Goal: Use online tool/utility: Utilize a website feature to perform a specific function

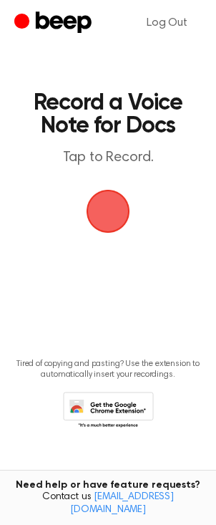
click at [109, 216] on span "button" at bounding box center [108, 211] width 40 height 40
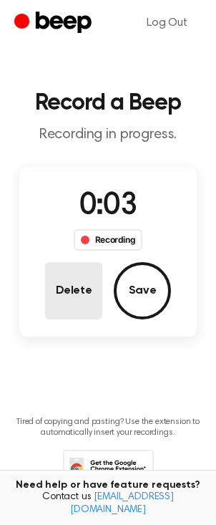
click at [62, 300] on button "Delete" at bounding box center [73, 290] width 57 height 57
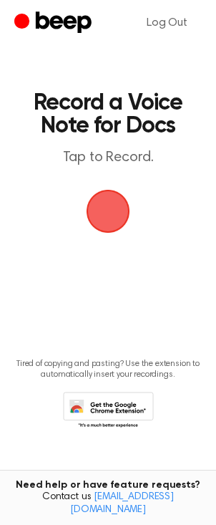
click at [112, 218] on span "button" at bounding box center [108, 211] width 40 height 40
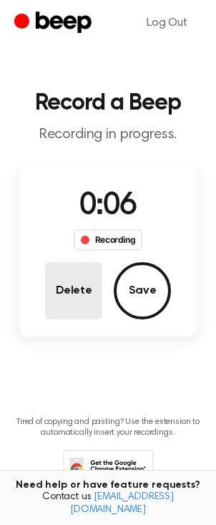
click at [75, 272] on button "Delete" at bounding box center [73, 290] width 57 height 57
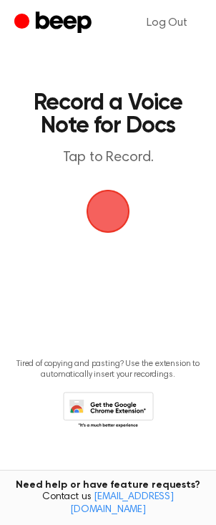
click at [110, 215] on span "button" at bounding box center [108, 211] width 40 height 40
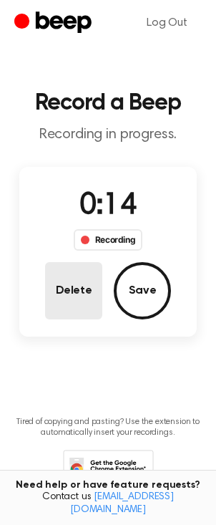
click at [73, 295] on button "Delete" at bounding box center [73, 290] width 57 height 57
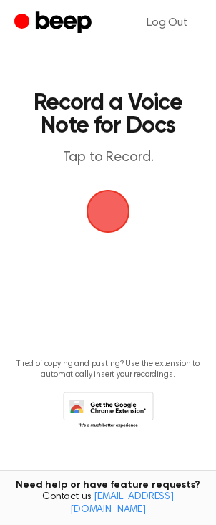
click at [105, 219] on span "button" at bounding box center [108, 211] width 40 height 40
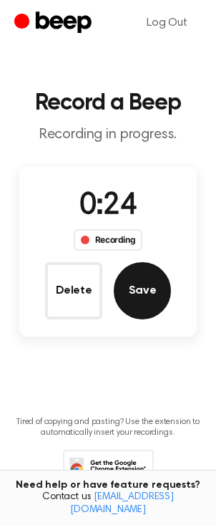
click at [152, 301] on button "Save" at bounding box center [142, 290] width 57 height 57
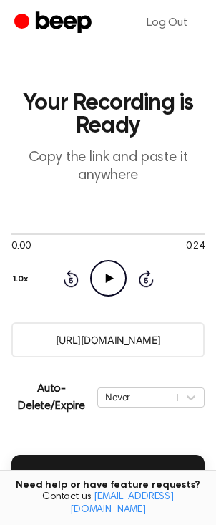
click at [103, 280] on icon "Play Audio" at bounding box center [108, 278] width 37 height 37
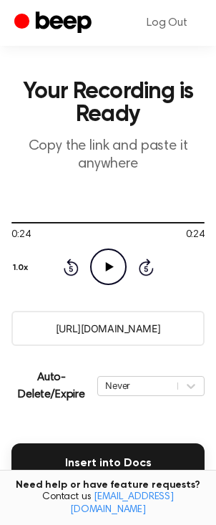
scroll to position [84, 0]
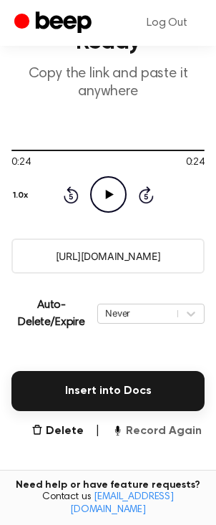
click at [173, 431] on button "Record Again" at bounding box center [157, 431] width 90 height 17
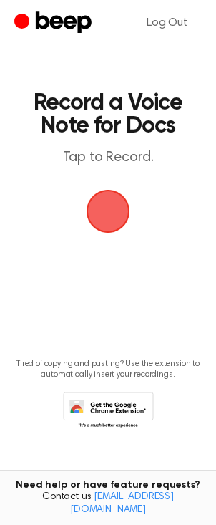
click at [107, 209] on span "button" at bounding box center [108, 211] width 40 height 40
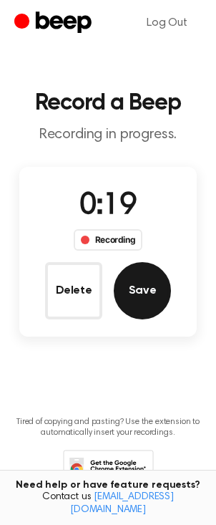
click at [143, 298] on button "Save" at bounding box center [142, 290] width 57 height 57
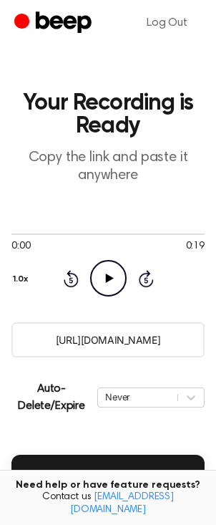
click at [101, 277] on icon "Play Audio" at bounding box center [108, 278] width 37 height 37
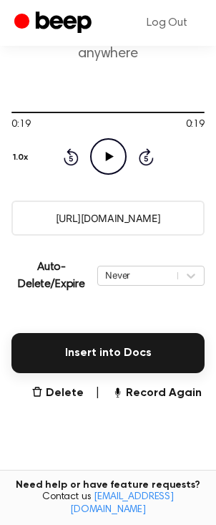
scroll to position [125, 0]
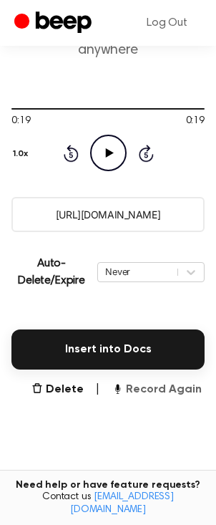
click at [174, 393] on button "Record Again" at bounding box center [157, 389] width 90 height 17
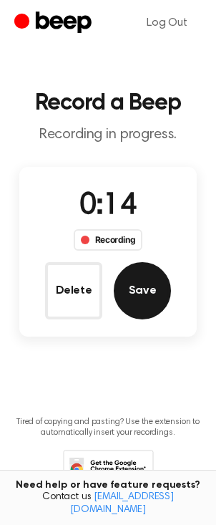
click at [132, 301] on button "Save" at bounding box center [142, 290] width 57 height 57
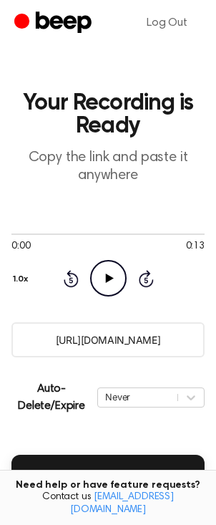
click at [110, 283] on icon "Play Audio" at bounding box center [108, 278] width 37 height 37
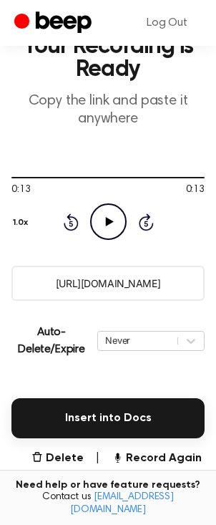
scroll to position [76, 0]
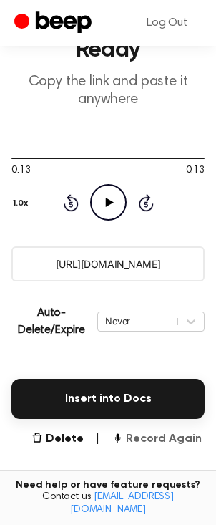
click at [166, 443] on button "Record Again" at bounding box center [157, 439] width 90 height 17
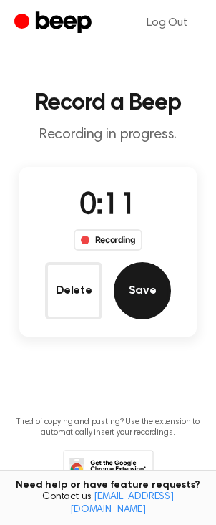
click at [138, 297] on button "Save" at bounding box center [142, 290] width 57 height 57
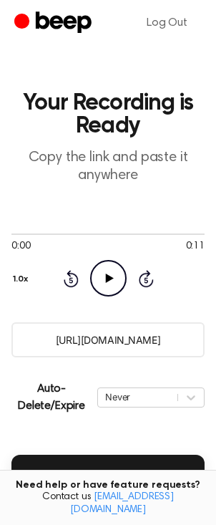
click at [105, 277] on icon at bounding box center [109, 278] width 8 height 9
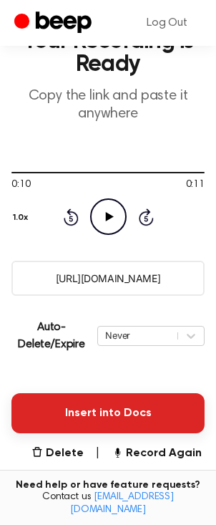
scroll to position [63, 0]
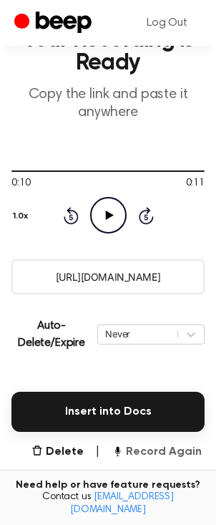
click at [171, 451] on button "Record Again" at bounding box center [157, 452] width 90 height 17
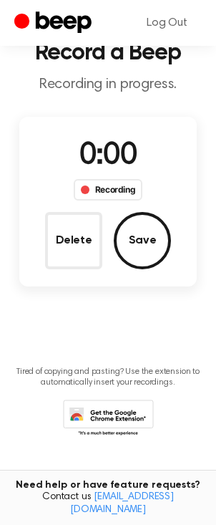
scroll to position [49, 0]
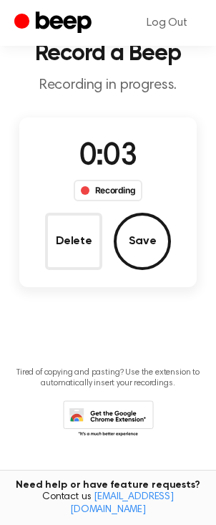
drag, startPoint x: 60, startPoint y: 246, endPoint x: 56, endPoint y: 256, distance: 10.3
click at [57, 254] on button "Delete" at bounding box center [73, 241] width 57 height 57
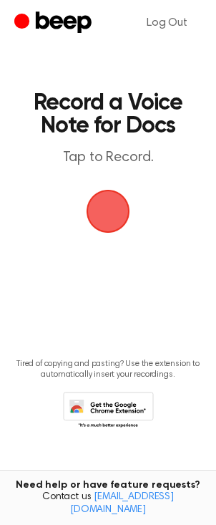
scroll to position [0, 0]
click at [114, 220] on span "button" at bounding box center [109, 212] width 44 height 44
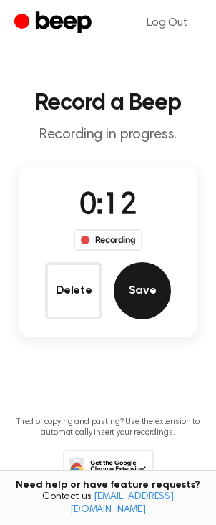
click at [138, 302] on button "Save" at bounding box center [142, 290] width 57 height 57
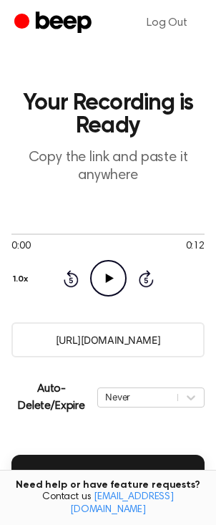
click at [110, 286] on icon "Play Audio" at bounding box center [108, 278] width 37 height 37
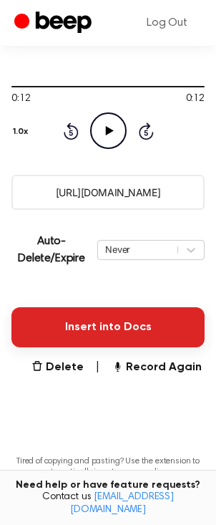
scroll to position [169, 0]
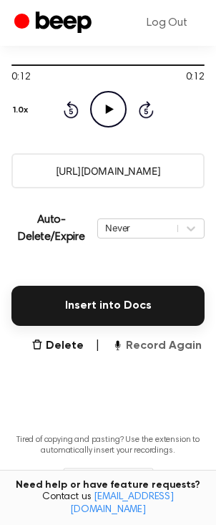
click at [156, 345] on button "Record Again" at bounding box center [157, 345] width 90 height 17
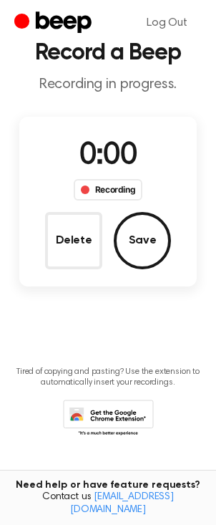
scroll to position [0, 0]
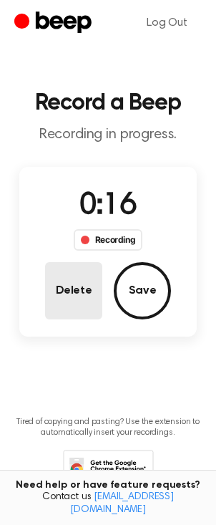
click at [78, 305] on button "Delete" at bounding box center [73, 290] width 57 height 57
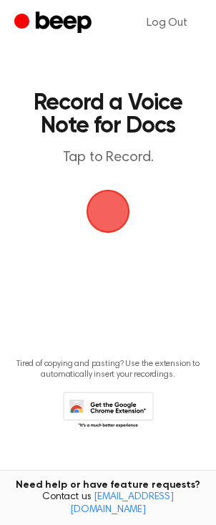
click at [110, 214] on span "button" at bounding box center [108, 211] width 40 height 40
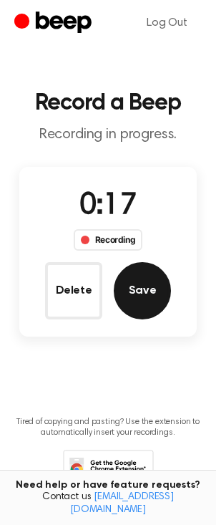
click at [133, 302] on button "Save" at bounding box center [142, 290] width 57 height 57
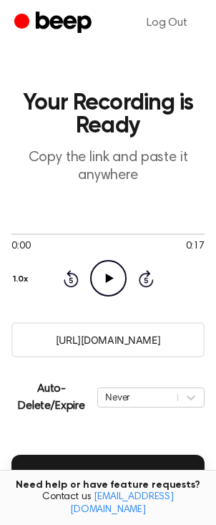
click at [112, 285] on icon "Play Audio" at bounding box center [108, 278] width 37 height 37
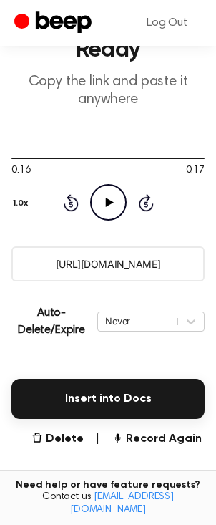
scroll to position [77, 0]
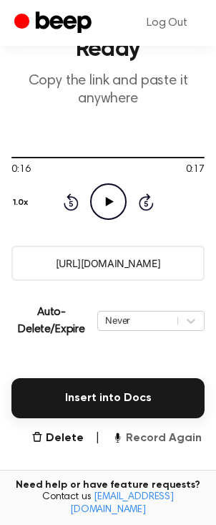
click at [153, 440] on button "Record Again" at bounding box center [157, 438] width 90 height 17
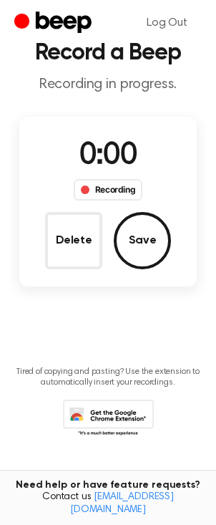
scroll to position [0, 0]
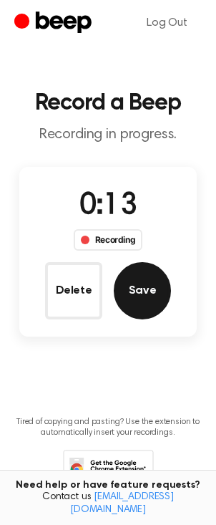
click at [156, 297] on button "Save" at bounding box center [142, 290] width 57 height 57
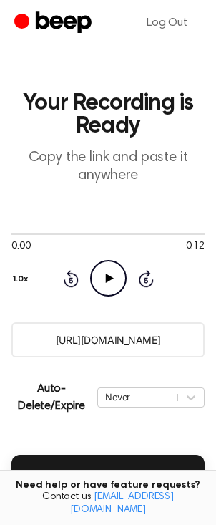
click at [106, 277] on icon at bounding box center [109, 278] width 8 height 9
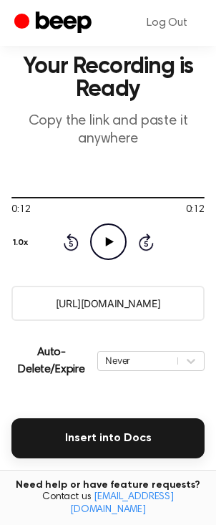
scroll to position [64, 0]
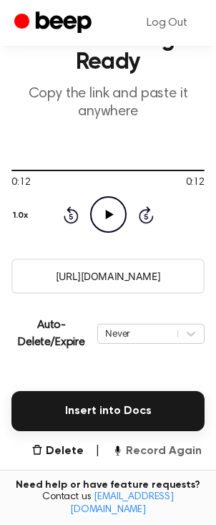
drag, startPoint x: 151, startPoint y: 451, endPoint x: 139, endPoint y: 450, distance: 12.2
click at [139, 450] on button "Record Again" at bounding box center [157, 451] width 90 height 17
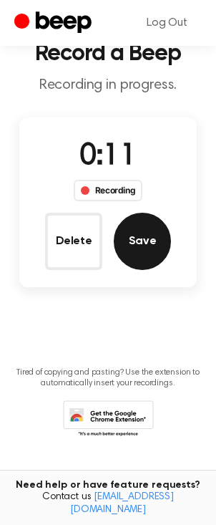
click at [154, 241] on button "Save" at bounding box center [142, 241] width 57 height 57
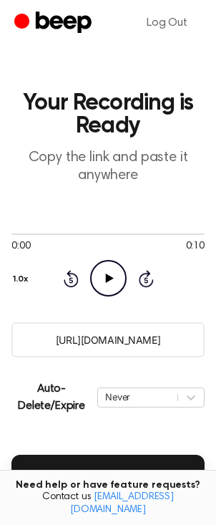
click at [105, 278] on icon "Play Audio" at bounding box center [108, 278] width 37 height 37
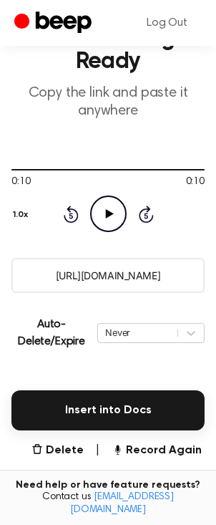
scroll to position [66, 0]
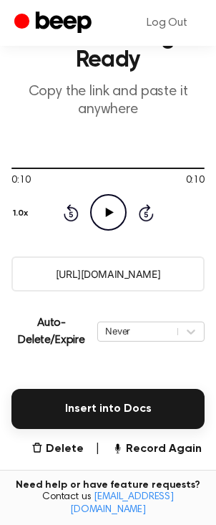
click at [162, 448] on button "Record Again" at bounding box center [157, 449] width 90 height 17
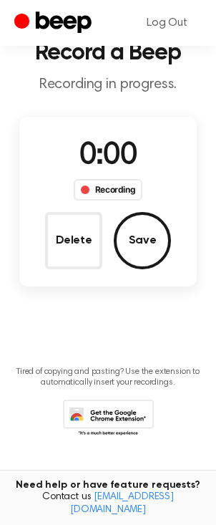
scroll to position [49, 0]
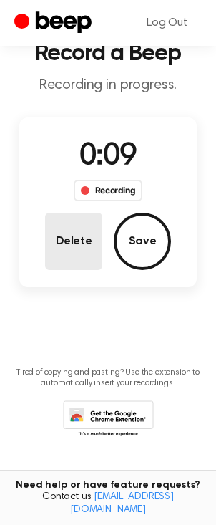
click at [64, 241] on button "Delete" at bounding box center [73, 241] width 57 height 57
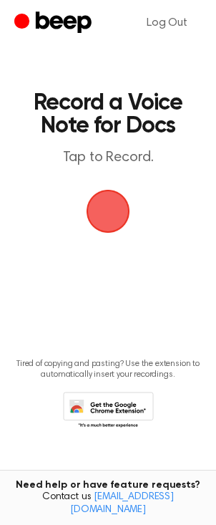
click at [105, 219] on span "button" at bounding box center [109, 212] width 44 height 44
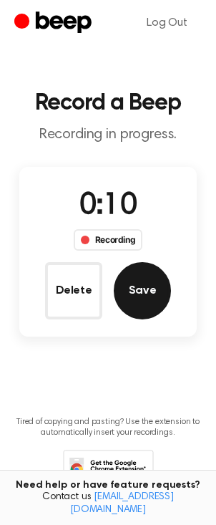
click at [140, 292] on button "Save" at bounding box center [142, 290] width 57 height 57
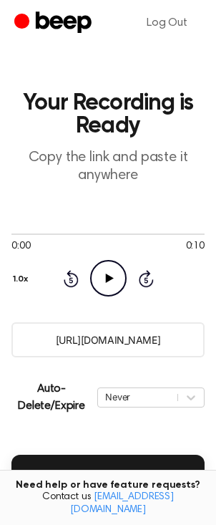
click at [108, 283] on icon "Play Audio" at bounding box center [108, 278] width 37 height 37
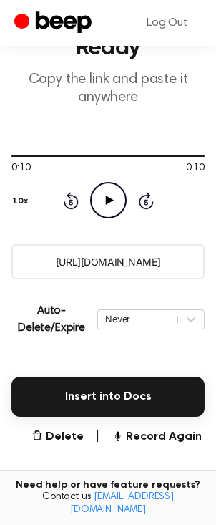
scroll to position [78, 0]
click at [164, 439] on button "Record Again" at bounding box center [157, 436] width 90 height 17
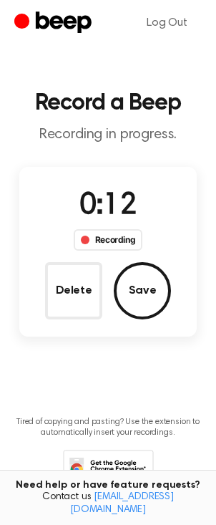
click at [136, 294] on button "Save" at bounding box center [142, 290] width 57 height 57
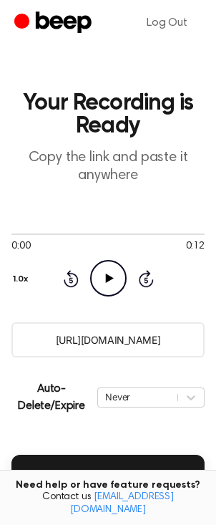
click at [105, 287] on icon "Play Audio" at bounding box center [108, 278] width 37 height 37
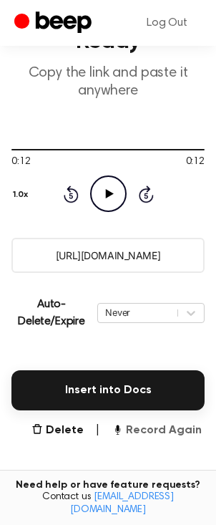
scroll to position [97, 0]
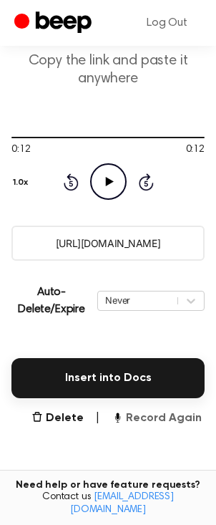
click at [163, 420] on button "Record Again" at bounding box center [157, 418] width 90 height 17
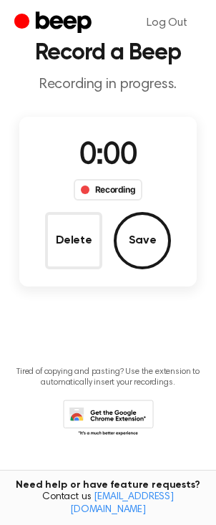
scroll to position [0, 0]
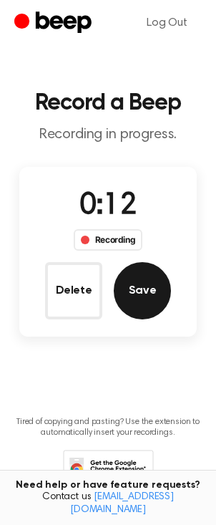
click at [149, 292] on button "Save" at bounding box center [142, 290] width 57 height 57
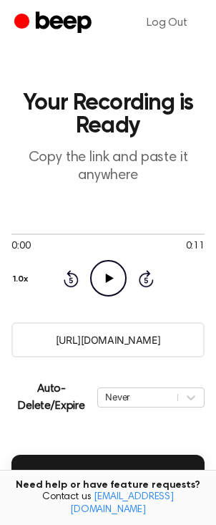
click at [111, 282] on icon "Play Audio" at bounding box center [108, 278] width 37 height 37
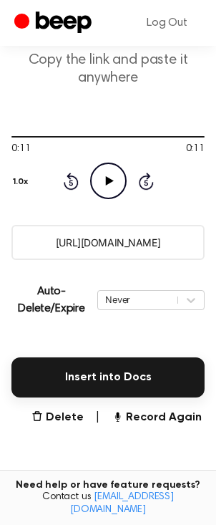
scroll to position [98, 0]
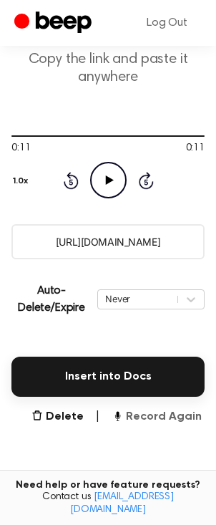
click at [147, 420] on button "Record Again" at bounding box center [157, 416] width 90 height 17
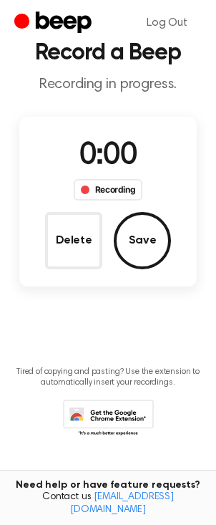
scroll to position [0, 0]
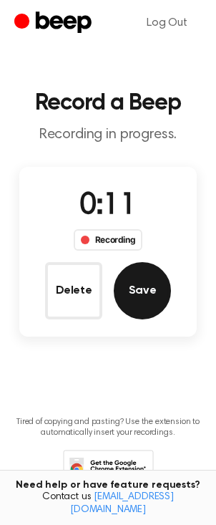
click at [137, 294] on button "Save" at bounding box center [142, 290] width 57 height 57
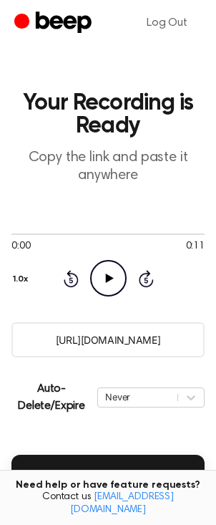
click at [104, 286] on icon "Play Audio" at bounding box center [108, 278] width 37 height 37
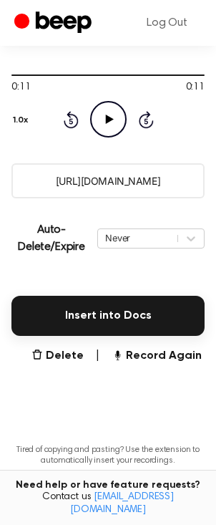
scroll to position [166, 0]
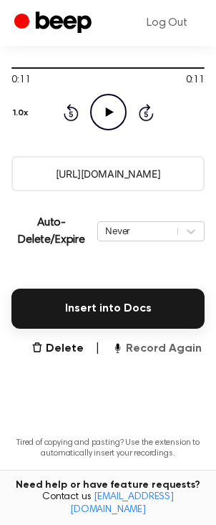
click at [145, 350] on button "Record Again" at bounding box center [157, 348] width 90 height 17
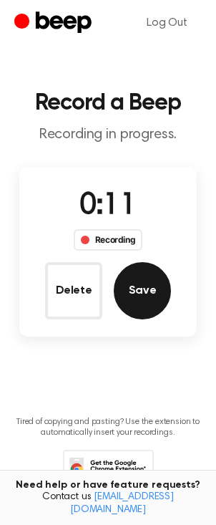
click at [148, 299] on button "Save" at bounding box center [142, 290] width 57 height 57
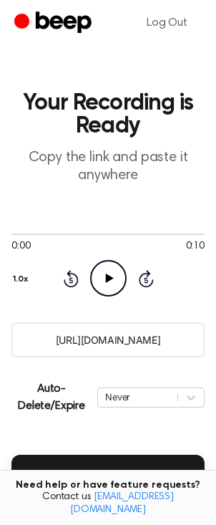
click at [105, 282] on icon "Play Audio" at bounding box center [108, 278] width 37 height 37
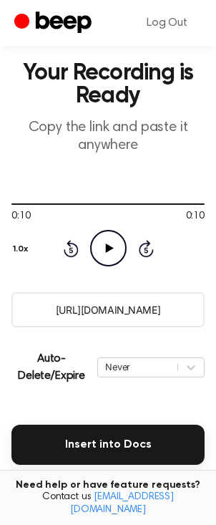
scroll to position [44, 0]
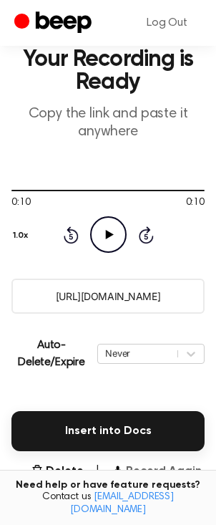
click at [153, 472] on button "Record Again" at bounding box center [157, 471] width 90 height 17
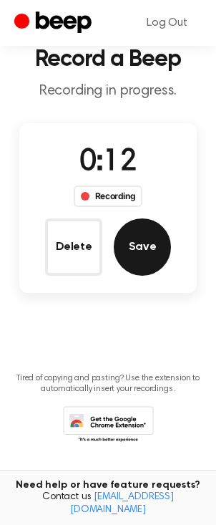
click at [138, 258] on button "Save" at bounding box center [142, 247] width 57 height 57
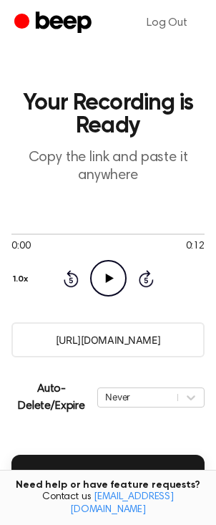
click at [107, 282] on icon "Play Audio" at bounding box center [108, 278] width 37 height 37
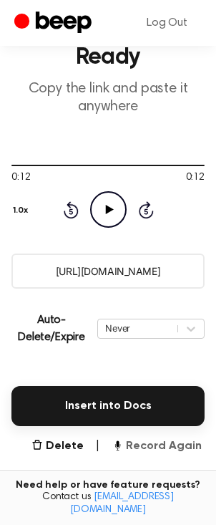
scroll to position [70, 0]
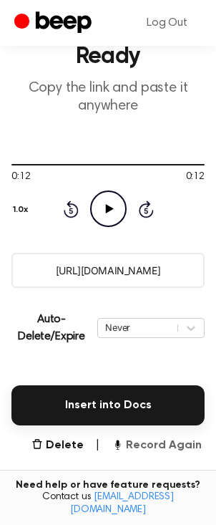
click at [158, 452] on button "Record Again" at bounding box center [157, 445] width 90 height 17
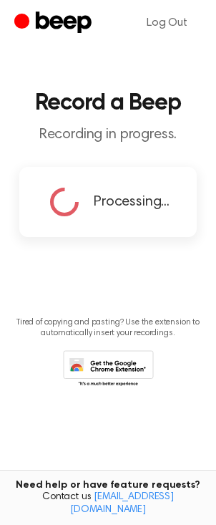
scroll to position [0, 0]
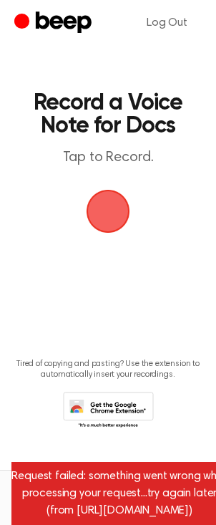
click at [105, 215] on span "button" at bounding box center [108, 211] width 40 height 40
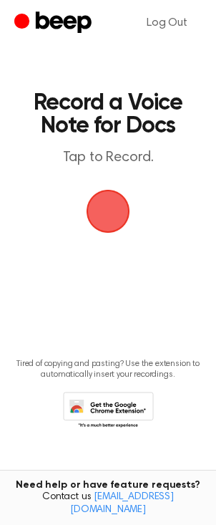
click at [102, 221] on span "button" at bounding box center [108, 211] width 53 height 53
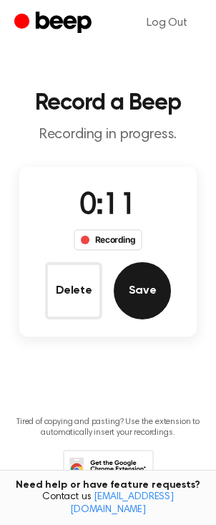
click at [138, 292] on button "Save" at bounding box center [142, 290] width 57 height 57
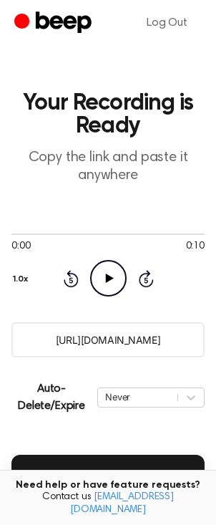
click at [101, 289] on icon "Play Audio" at bounding box center [108, 278] width 37 height 37
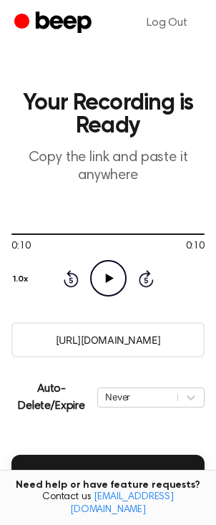
click at [108, 282] on icon "Play Audio" at bounding box center [108, 278] width 37 height 37
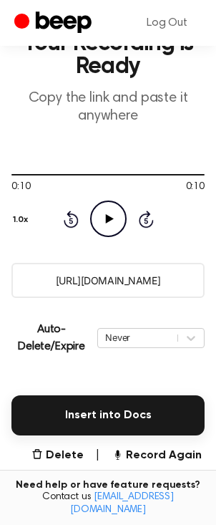
scroll to position [62, 0]
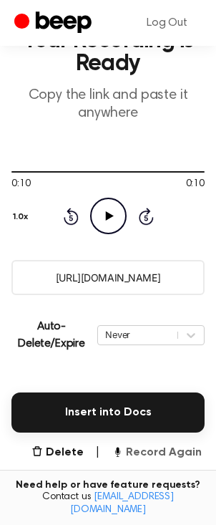
click at [157, 451] on button "Record Again" at bounding box center [157, 452] width 90 height 17
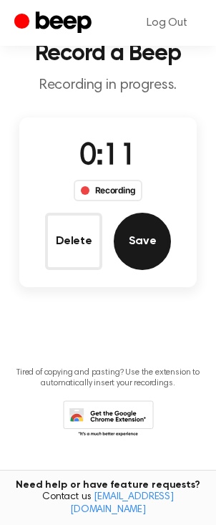
click at [134, 251] on button "Save" at bounding box center [142, 241] width 57 height 57
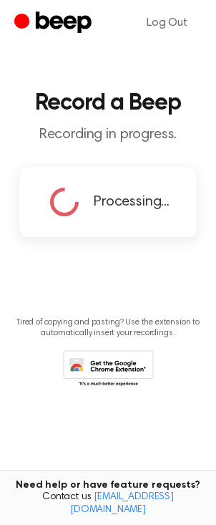
scroll to position [0, 0]
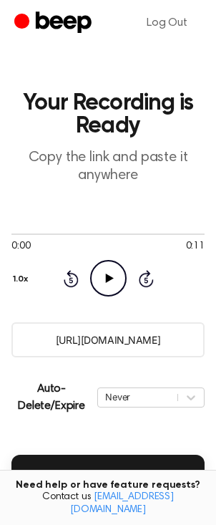
click at [110, 284] on icon "Play Audio" at bounding box center [108, 278] width 37 height 37
